Goal: Task Accomplishment & Management: Use online tool/utility

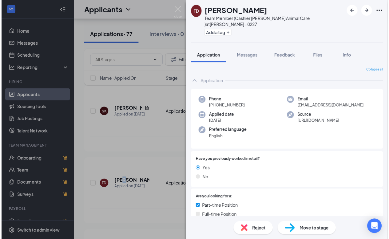
scroll to position [110, 0]
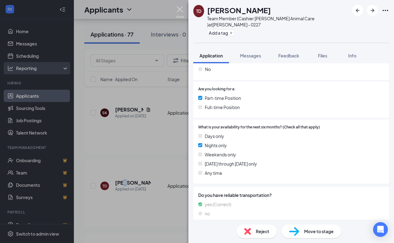
drag, startPoint x: 181, startPoint y: 9, endPoint x: 50, endPoint y: 67, distance: 143.5
click at [181, 9] on img at bounding box center [180, 12] width 8 height 12
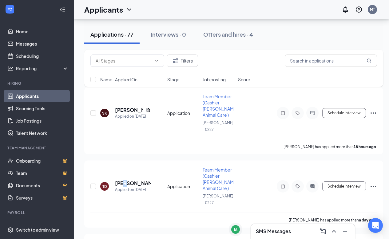
click at [42, 96] on link "Applicants" at bounding box center [42, 96] width 53 height 12
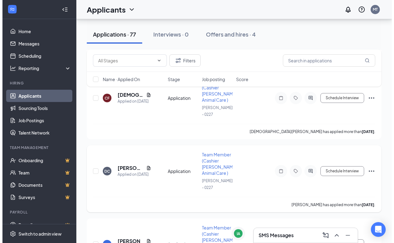
scroll to position [554, 0]
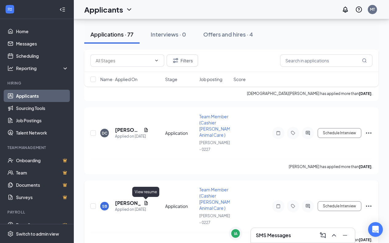
click at [144, 203] on icon "Document" at bounding box center [146, 203] width 5 height 5
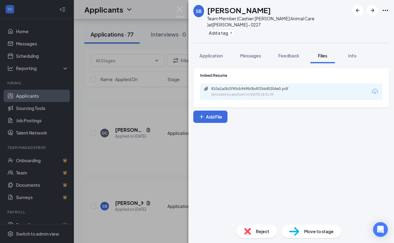
click at [212, 53] on span "Application" at bounding box center [210, 56] width 23 height 6
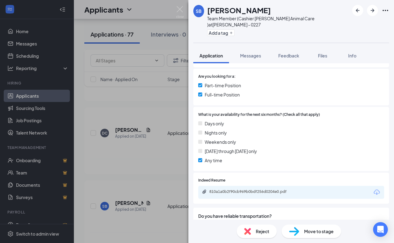
scroll to position [144, 0]
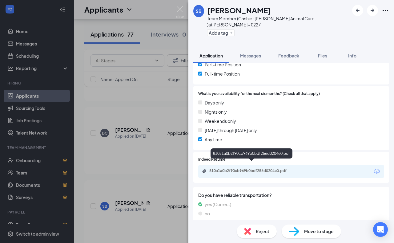
click at [273, 169] on div "810a1a0b2f90cb969b0bdf256d0204e0.pdf" at bounding box center [252, 171] width 86 height 5
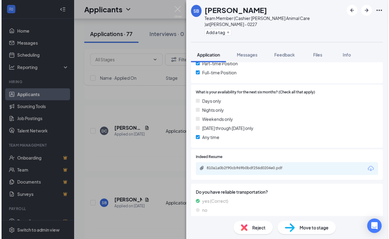
scroll to position [141, 0]
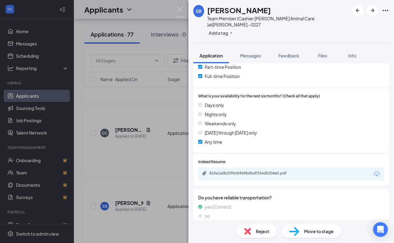
click at [132, 94] on div "SB Samantha Berg Team Member (Cashier Stocker Animal Care ) at Montgomery - 022…" at bounding box center [197, 121] width 394 height 243
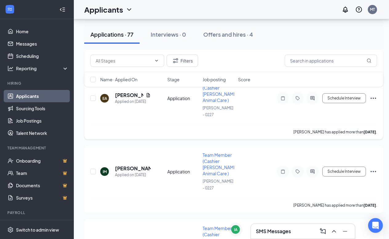
scroll to position [738, 0]
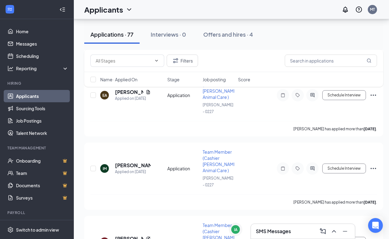
click at [148, 91] on div "Filters Name · Applied On Stage Job posting Score" at bounding box center [233, 71] width 299 height 43
click at [149, 92] on div "Filters Name · Applied On Stage Job posting Score" at bounding box center [233, 71] width 299 height 43
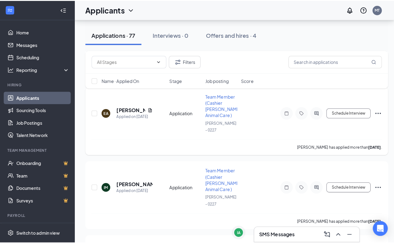
scroll to position [707, 0]
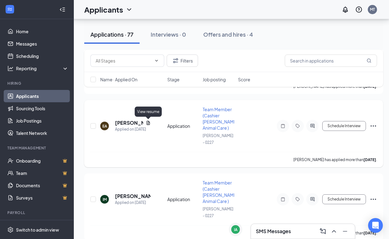
click at [149, 121] on icon "Document" at bounding box center [148, 123] width 3 height 4
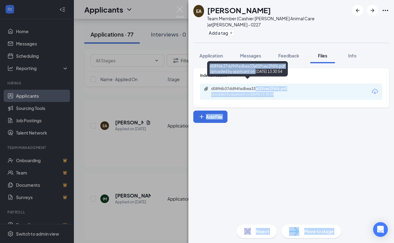
click at [256, 86] on div "d0896b37dd94fadbea33e02fcec2f6f6.pdf" at bounding box center [254, 88] width 86 height 5
